Goal: Task Accomplishment & Management: Complete application form

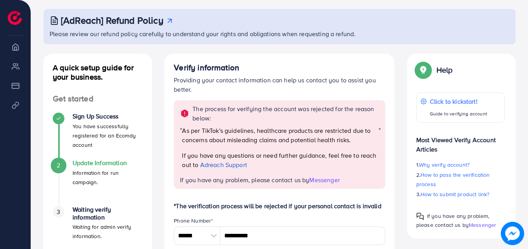
scroll to position [39, 0]
drag, startPoint x: 194, startPoint y: 108, endPoint x: 239, endPoint y: 123, distance: 48.1
click at [239, 123] on p "The process for verifying the account was rejected for the reason below:" at bounding box center [286, 113] width 188 height 19
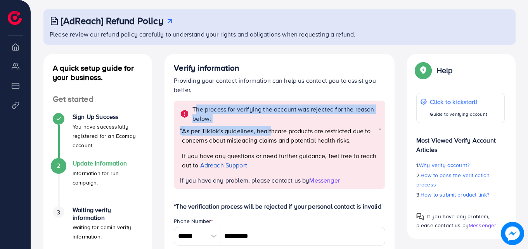
drag, startPoint x: 201, startPoint y: 110, endPoint x: 271, endPoint y: 129, distance: 72.7
click at [271, 129] on div "The process for verifying the account was rejected for the reason below: " As p…" at bounding box center [279, 144] width 211 height 88
click at [271, 129] on span "As per TikTok's guidelines, healthcare products are restricted due to concerns …" at bounding box center [276, 135] width 189 height 18
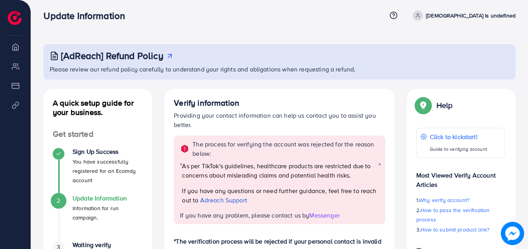
scroll to position [0, 0]
